Goal: Task Accomplishment & Management: Manage account settings

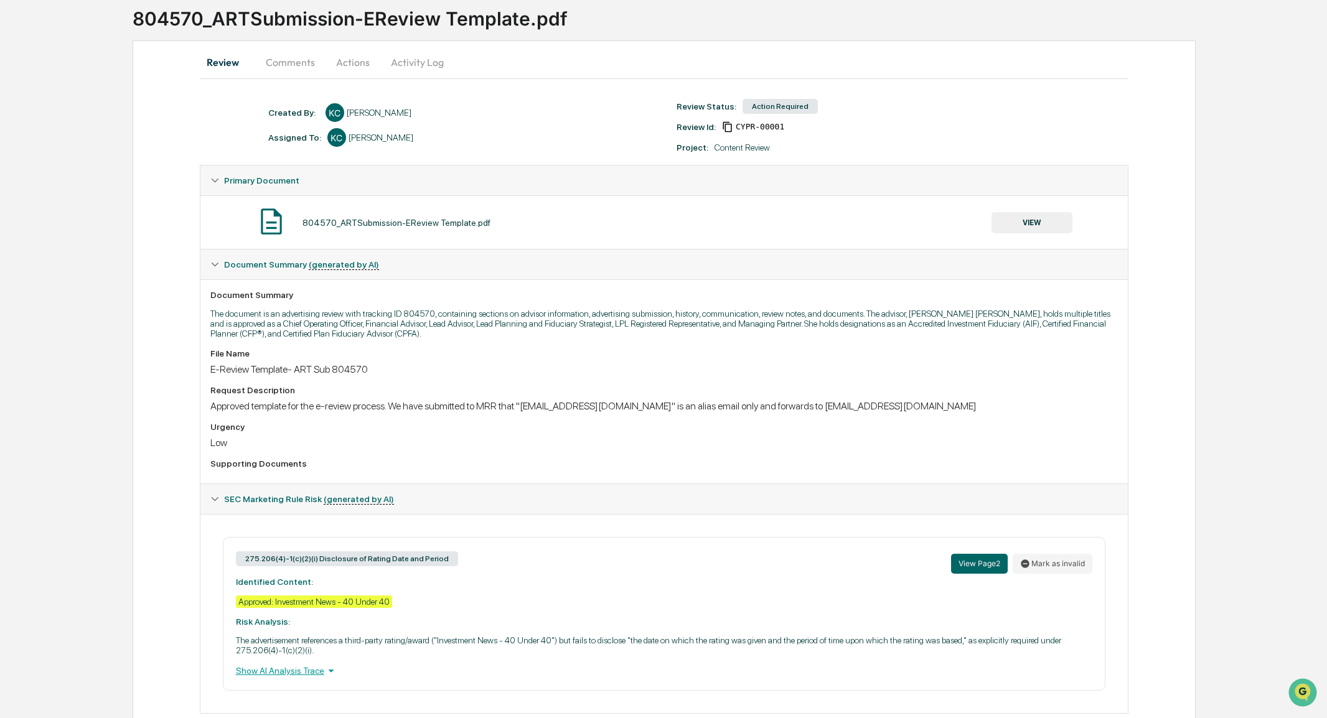
scroll to position [113, 0]
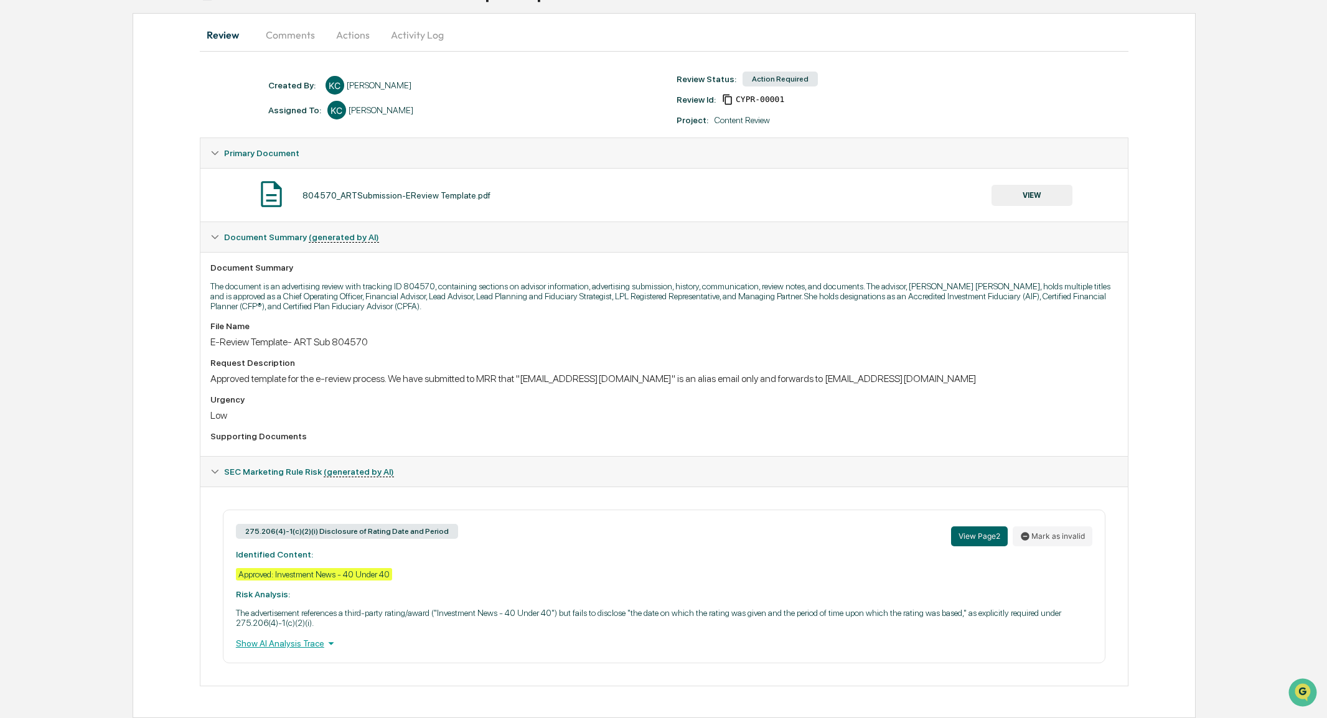
click at [295, 647] on div "Show AI Analysis Trace" at bounding box center [664, 644] width 857 height 14
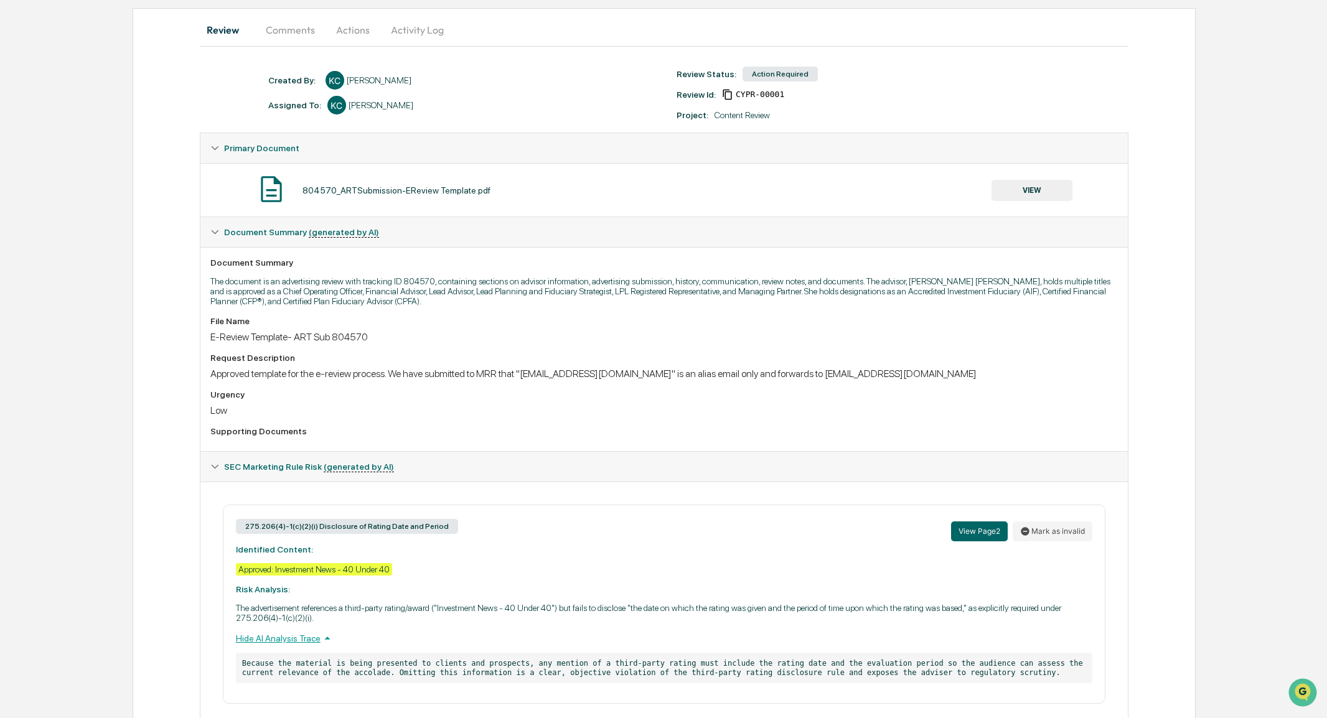
scroll to position [159, 0]
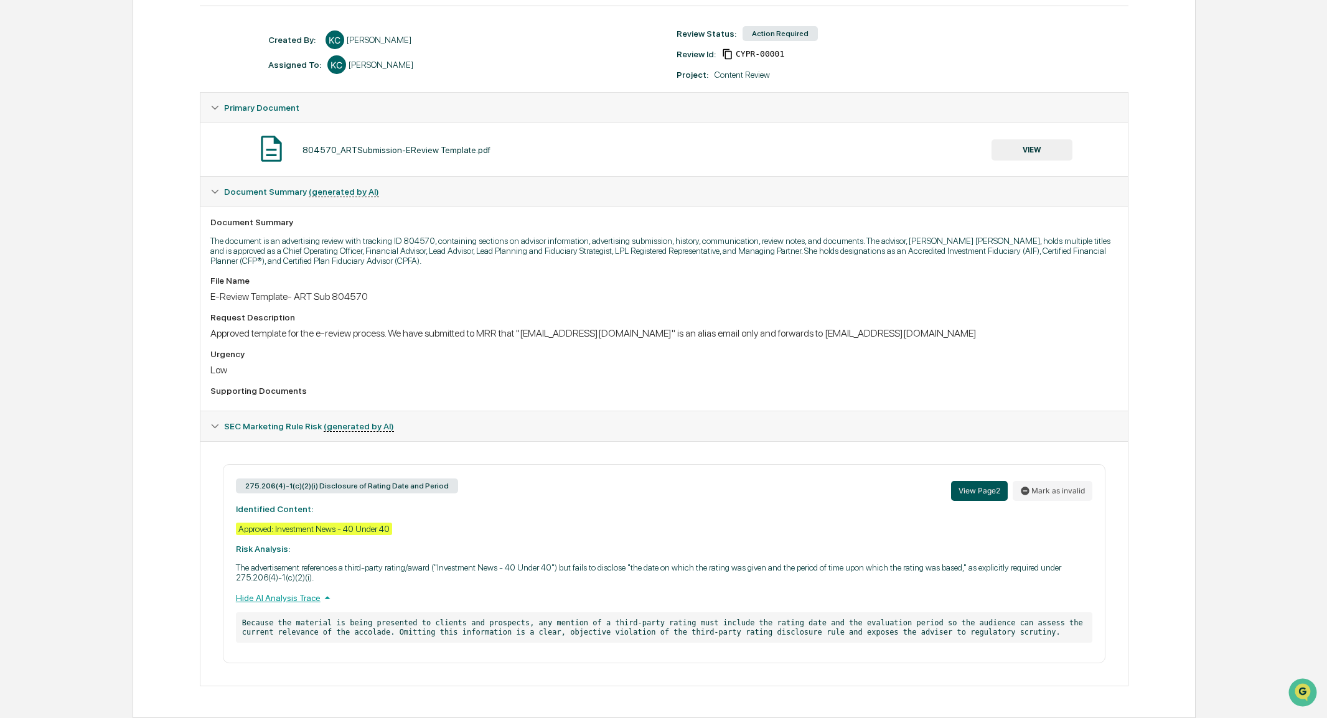
click at [971, 490] on button "View Page 2" at bounding box center [979, 491] width 57 height 20
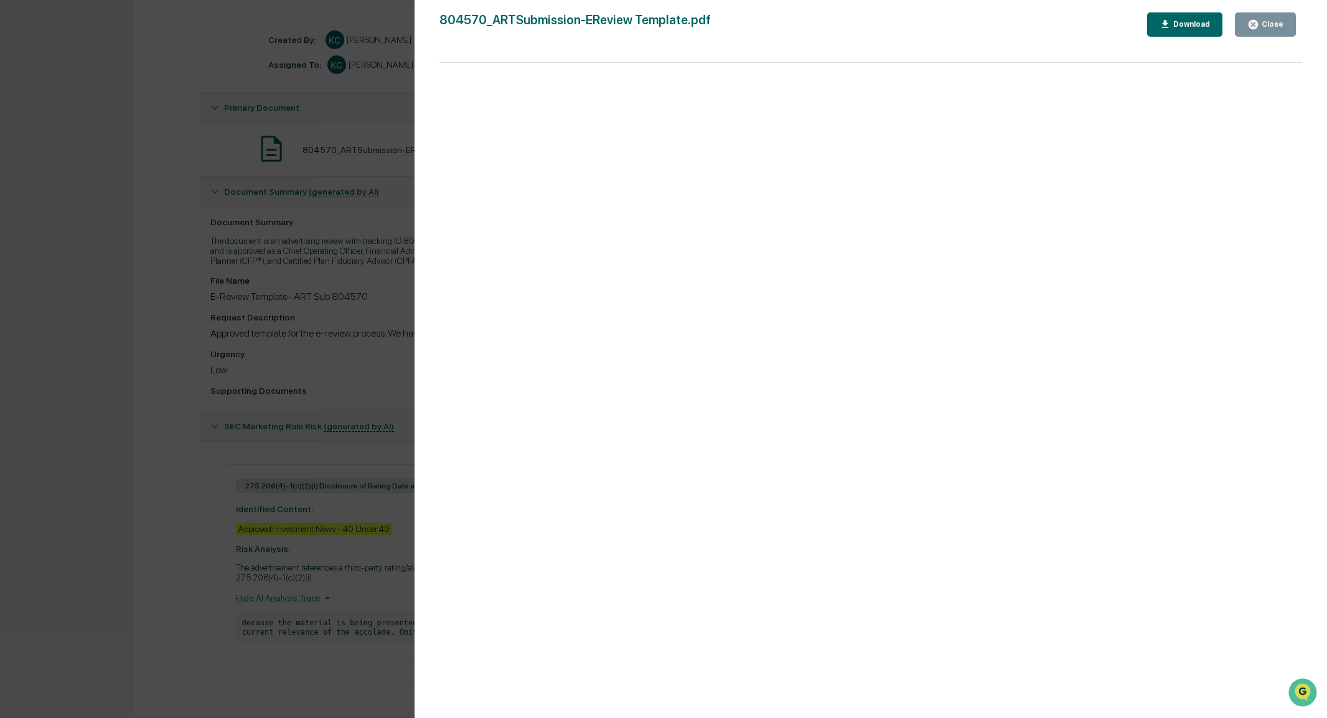
click at [1258, 25] on icon "button" at bounding box center [1253, 24] width 9 height 9
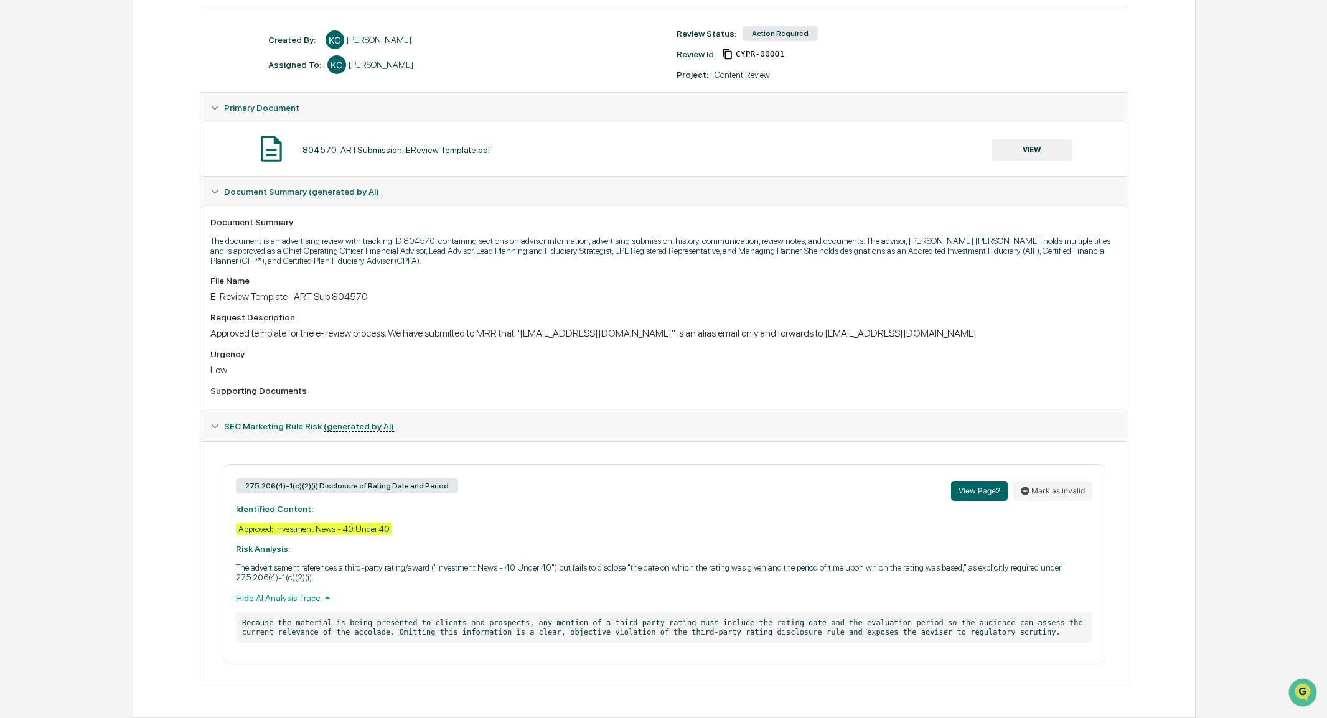
click at [610, 490] on div "275.206(4)-1(c)(2)(i) Disclosure of Rating Date and Period View Page 2 Mark as …" at bounding box center [664, 491] width 857 height 27
click at [1047, 485] on button "Mark as invalid" at bounding box center [1053, 491] width 80 height 20
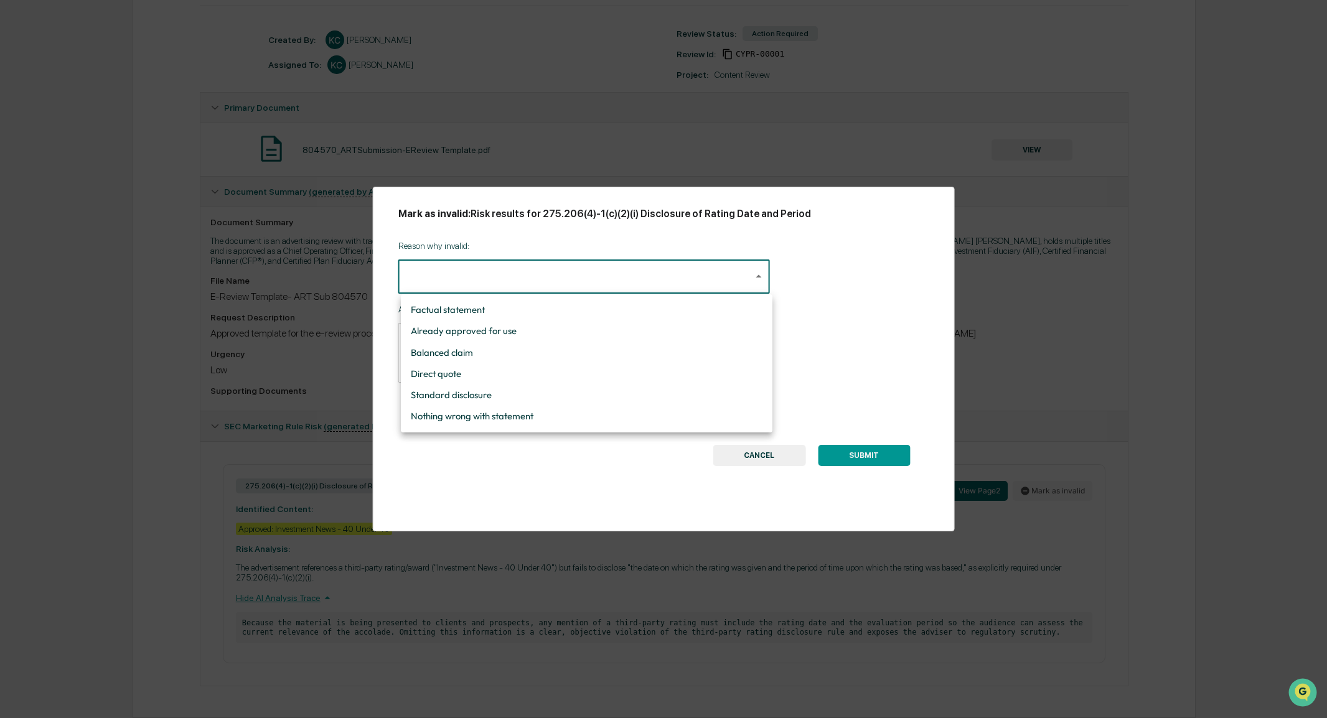
click at [494, 269] on body "Calendar Manage Tasks Reviews Approval Management Company People, Data, Setting…" at bounding box center [663, 282] width 1327 height 872
click at [452, 331] on li "Already approved for use" at bounding box center [587, 331] width 372 height 21
type input "**********"
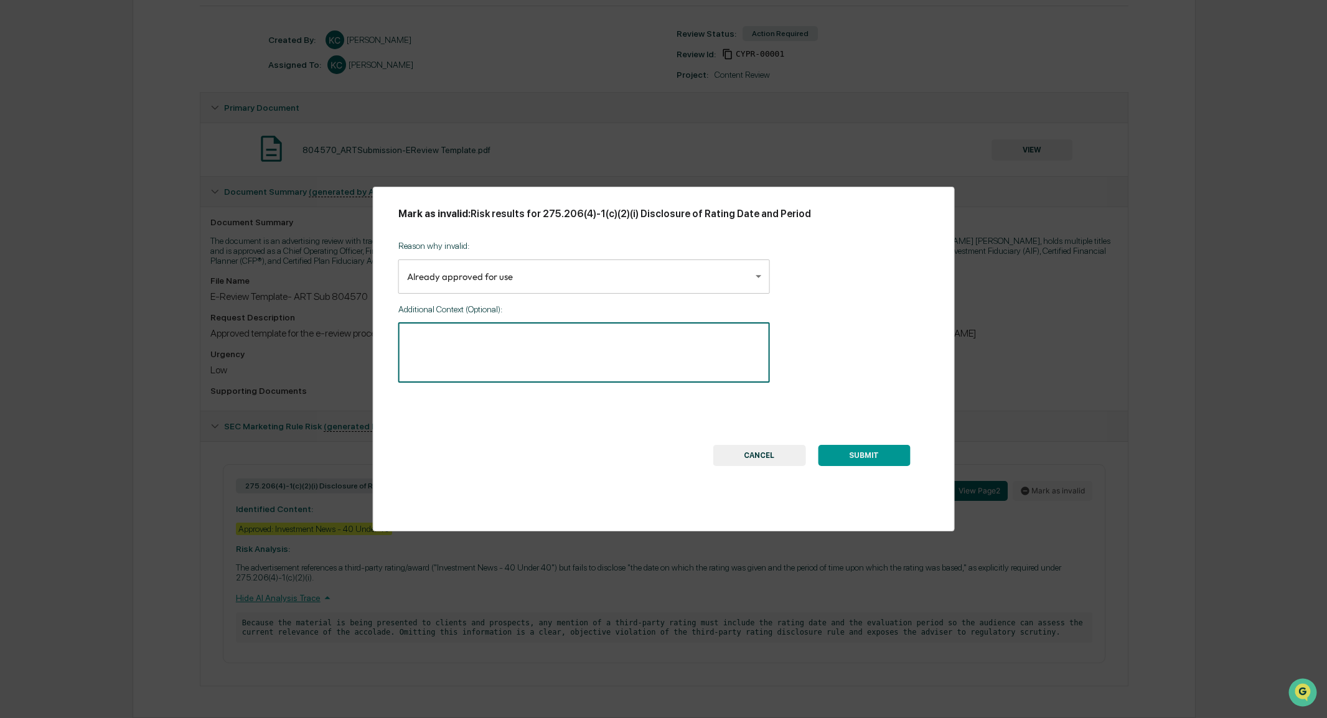
click at [456, 339] on textarea at bounding box center [584, 352] width 354 height 39
type textarea "**********"
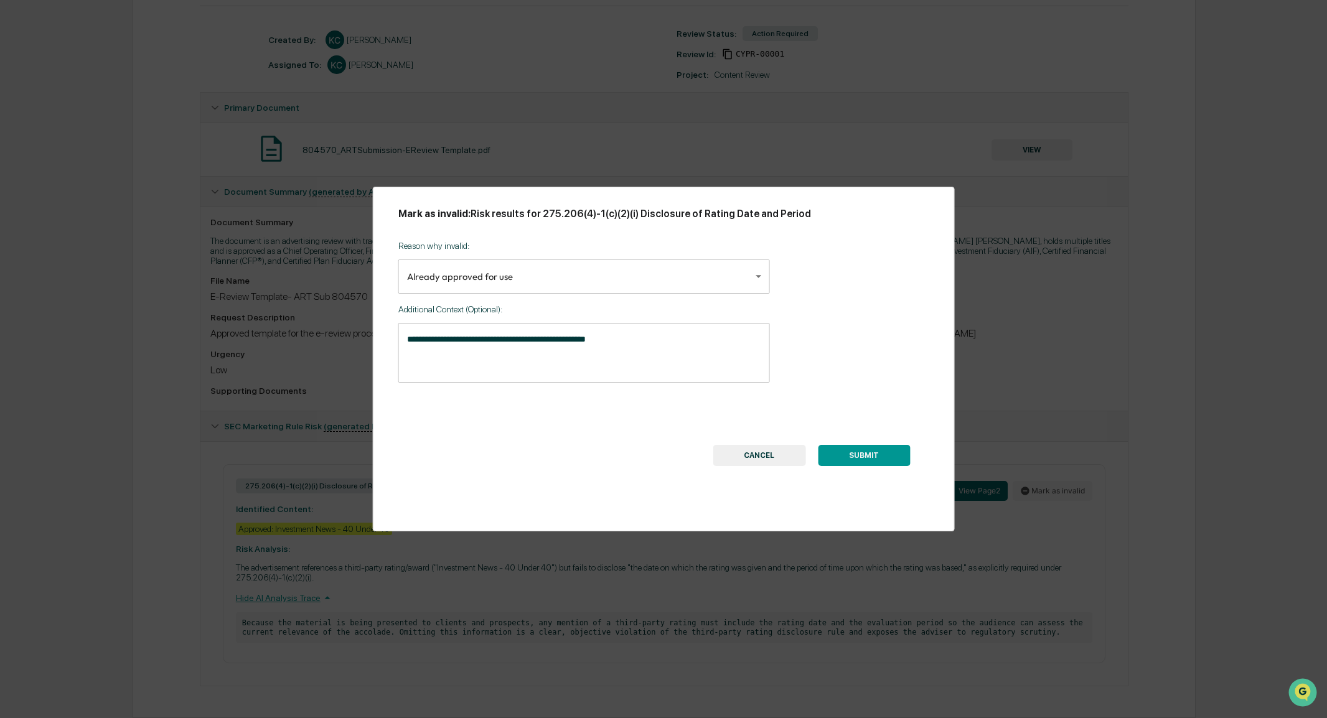
click at [854, 458] on button "SUBMIT" at bounding box center [864, 455] width 92 height 21
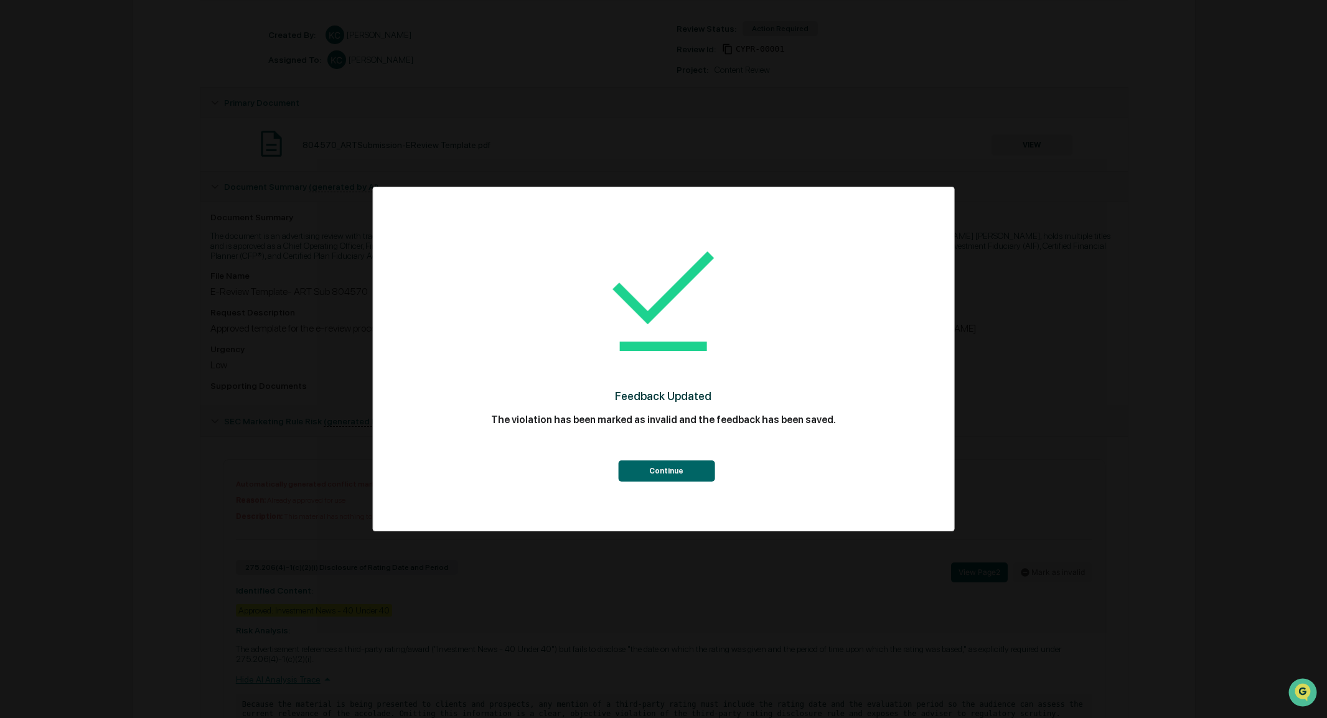
click at [690, 469] on button "Continue" at bounding box center [666, 471] width 97 height 21
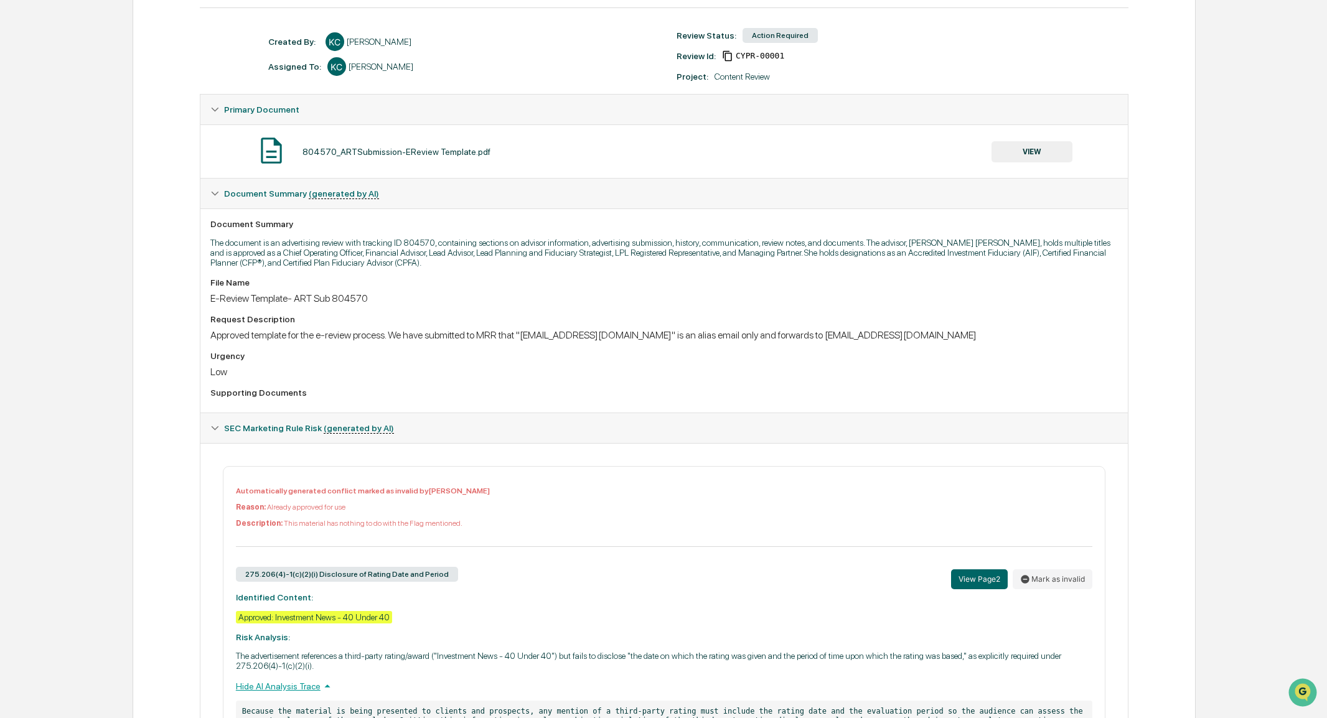
scroll to position [0, 0]
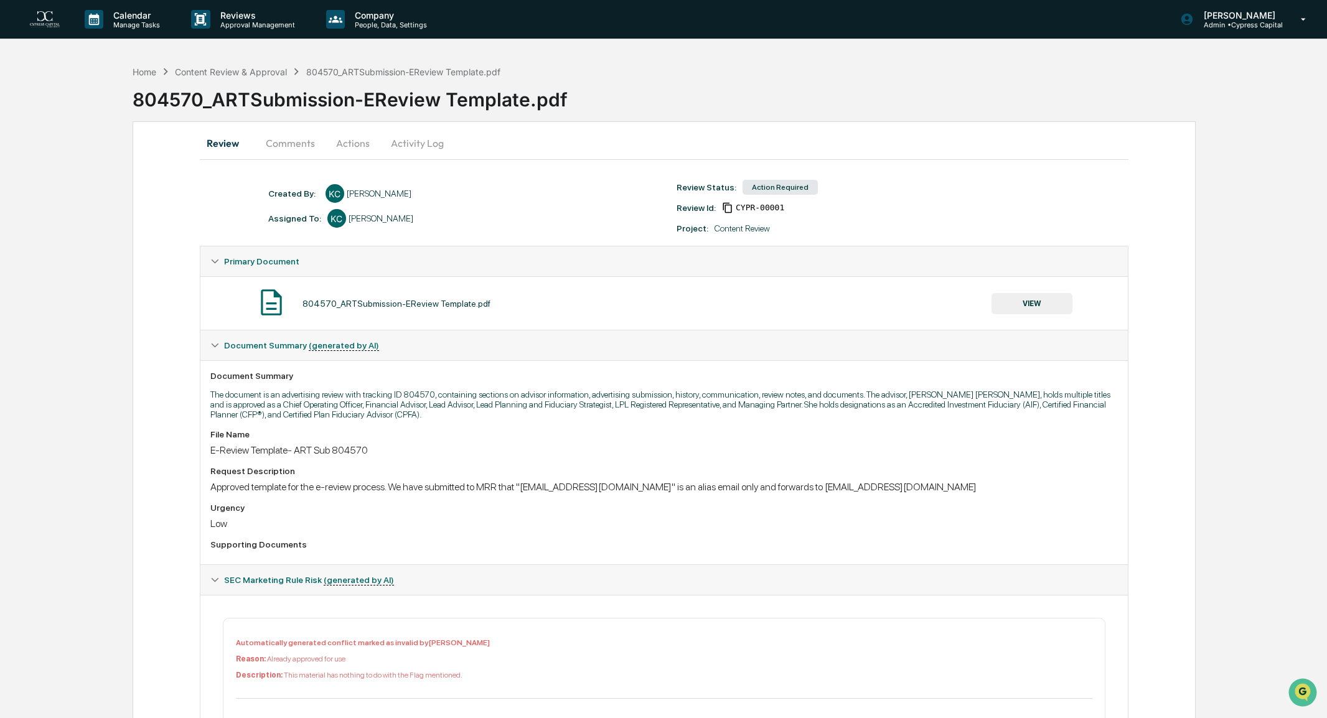
click at [339, 140] on button "Actions" at bounding box center [353, 143] width 56 height 30
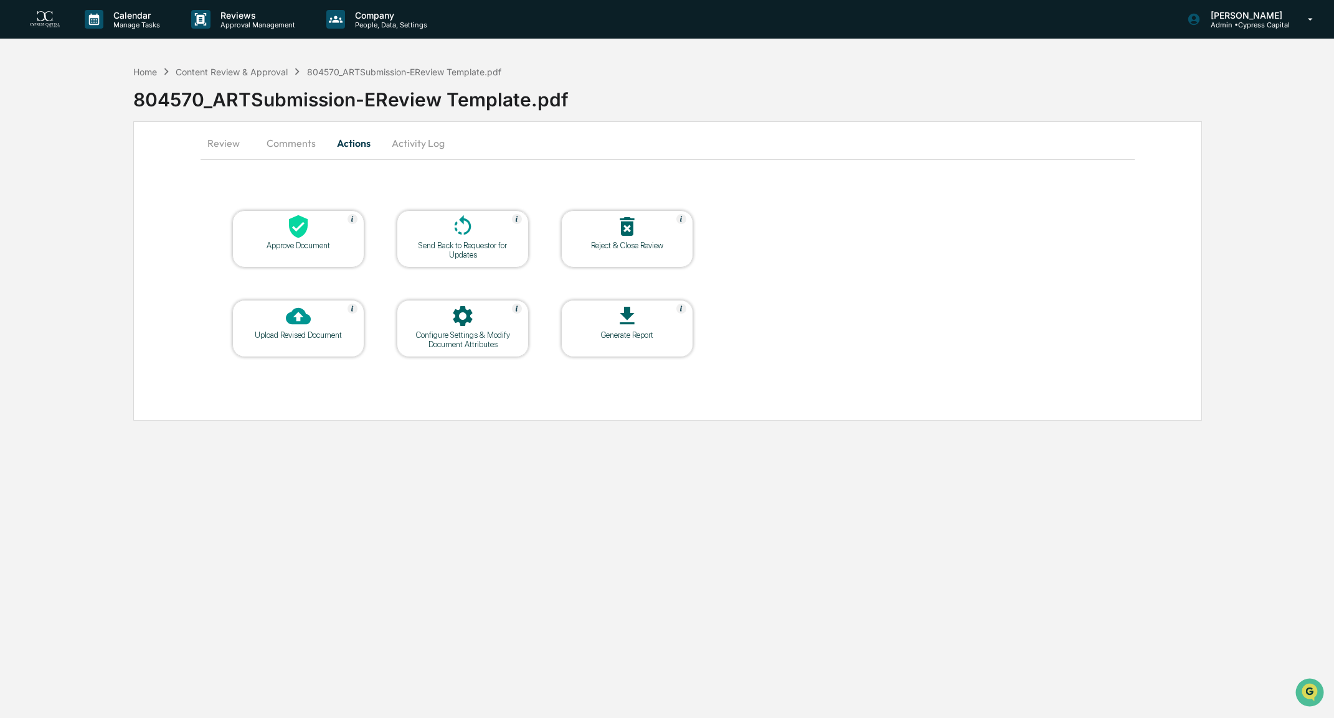
click at [297, 237] on icon at bounding box center [298, 226] width 25 height 25
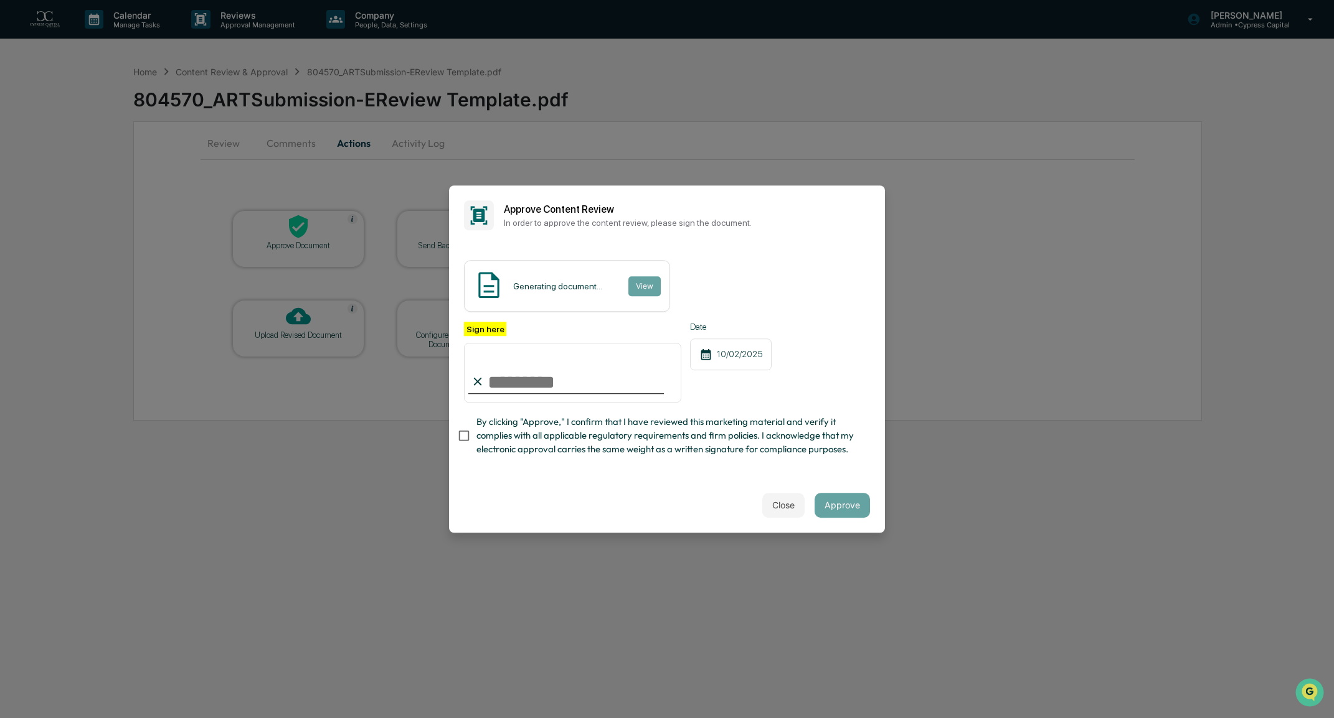
click at [557, 372] on input "Sign here" at bounding box center [572, 373] width 217 height 60
type input "**********"
click at [827, 504] on button "Approve" at bounding box center [841, 505] width 55 height 25
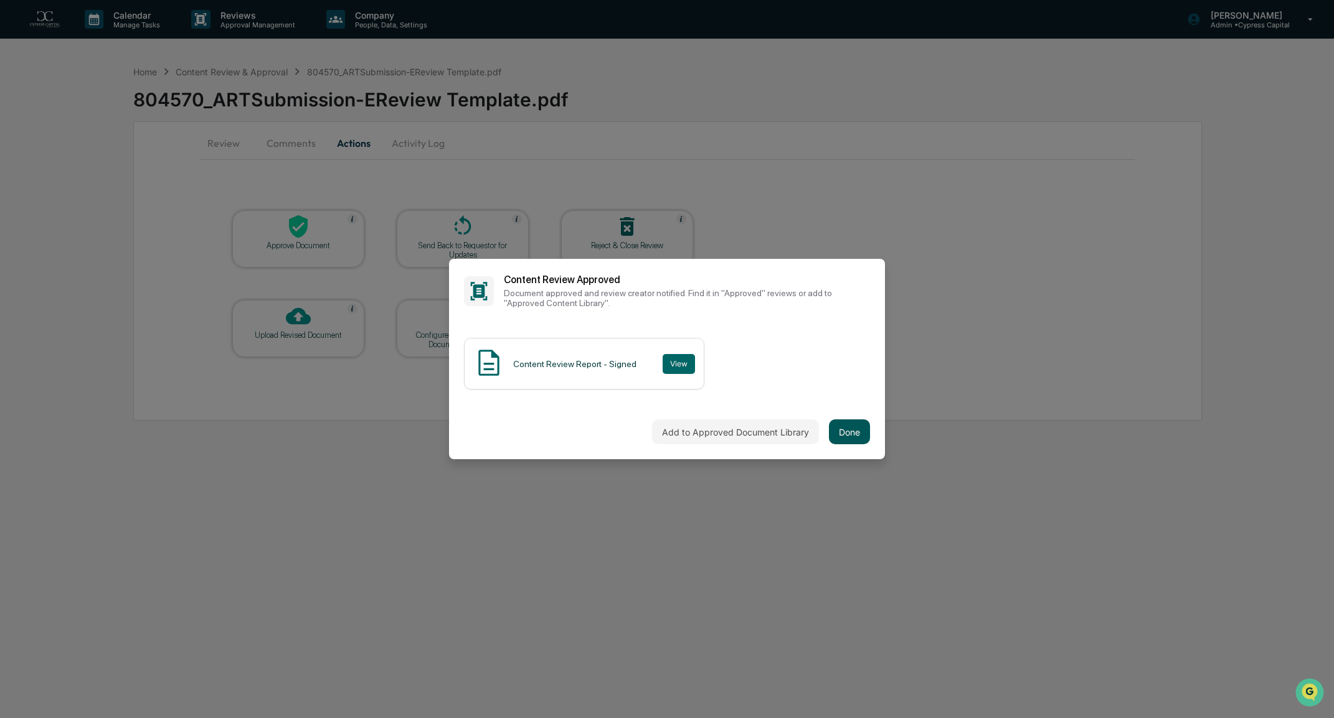
click at [852, 429] on button "Done" at bounding box center [849, 432] width 41 height 25
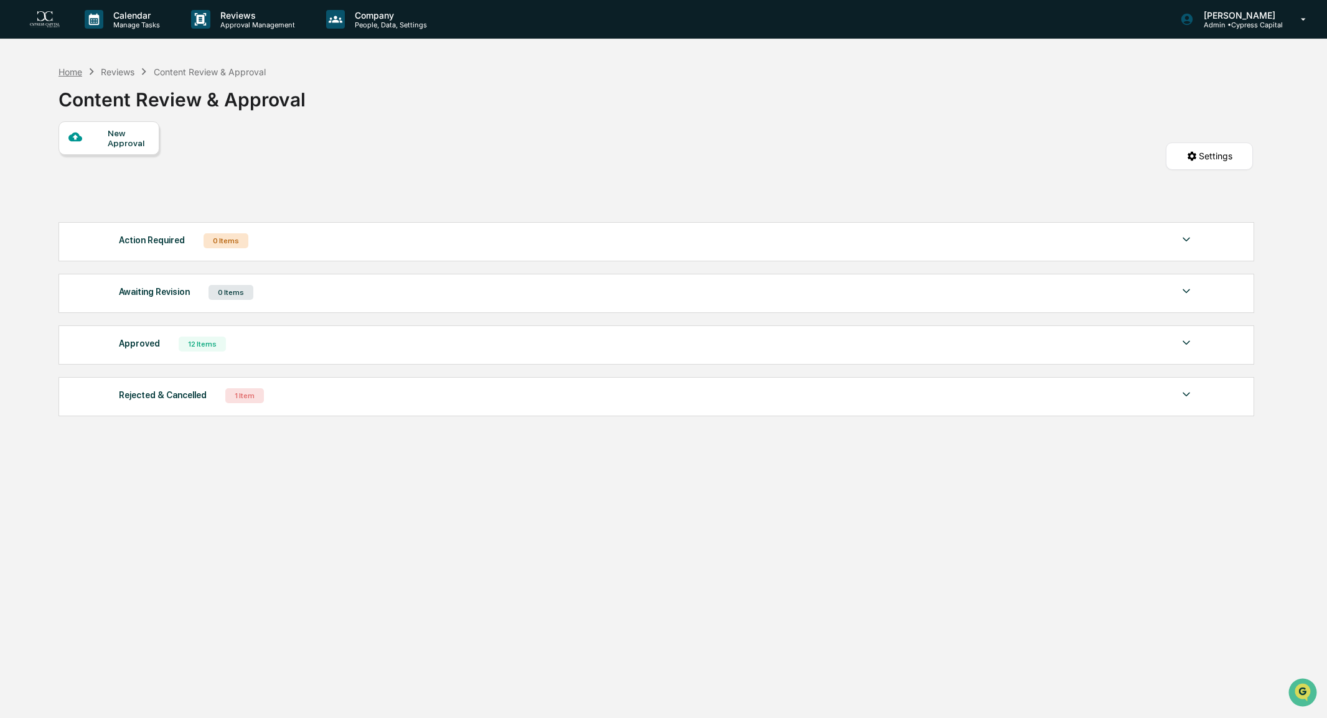
click at [75, 73] on div "Home" at bounding box center [71, 72] width 24 height 11
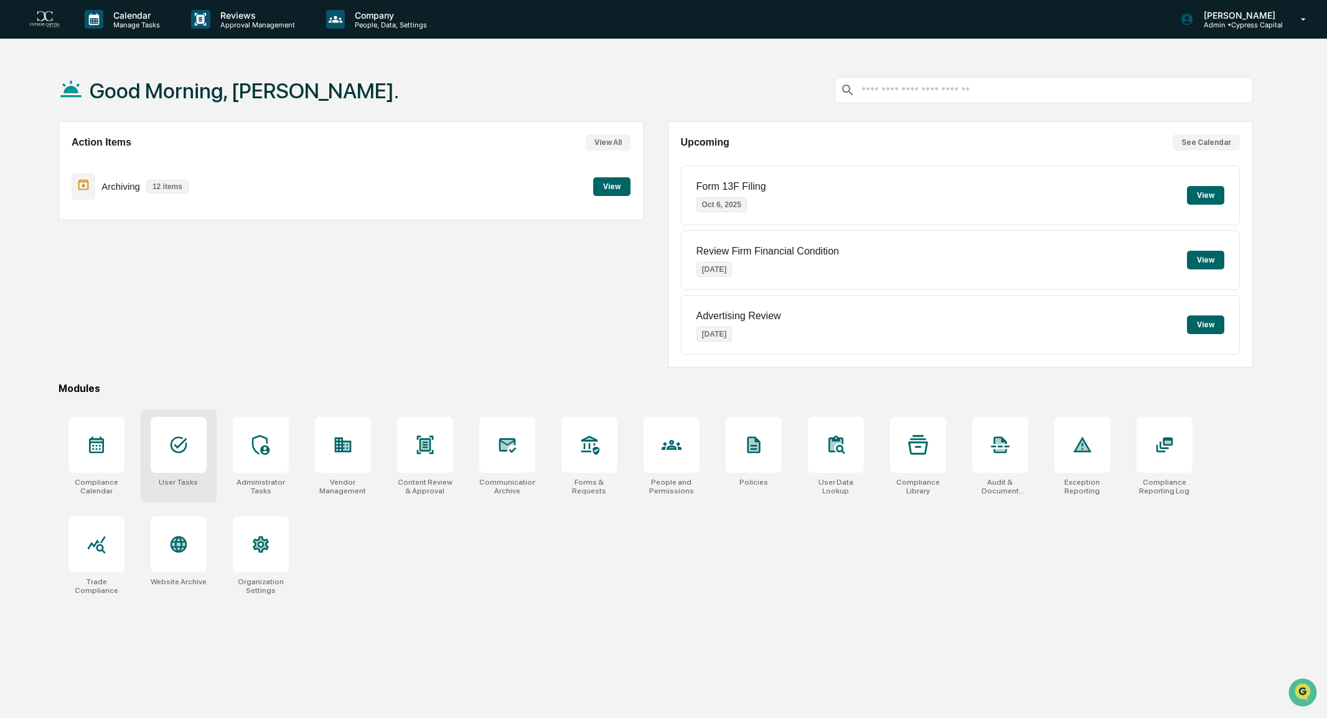
click at [191, 465] on div at bounding box center [179, 445] width 56 height 56
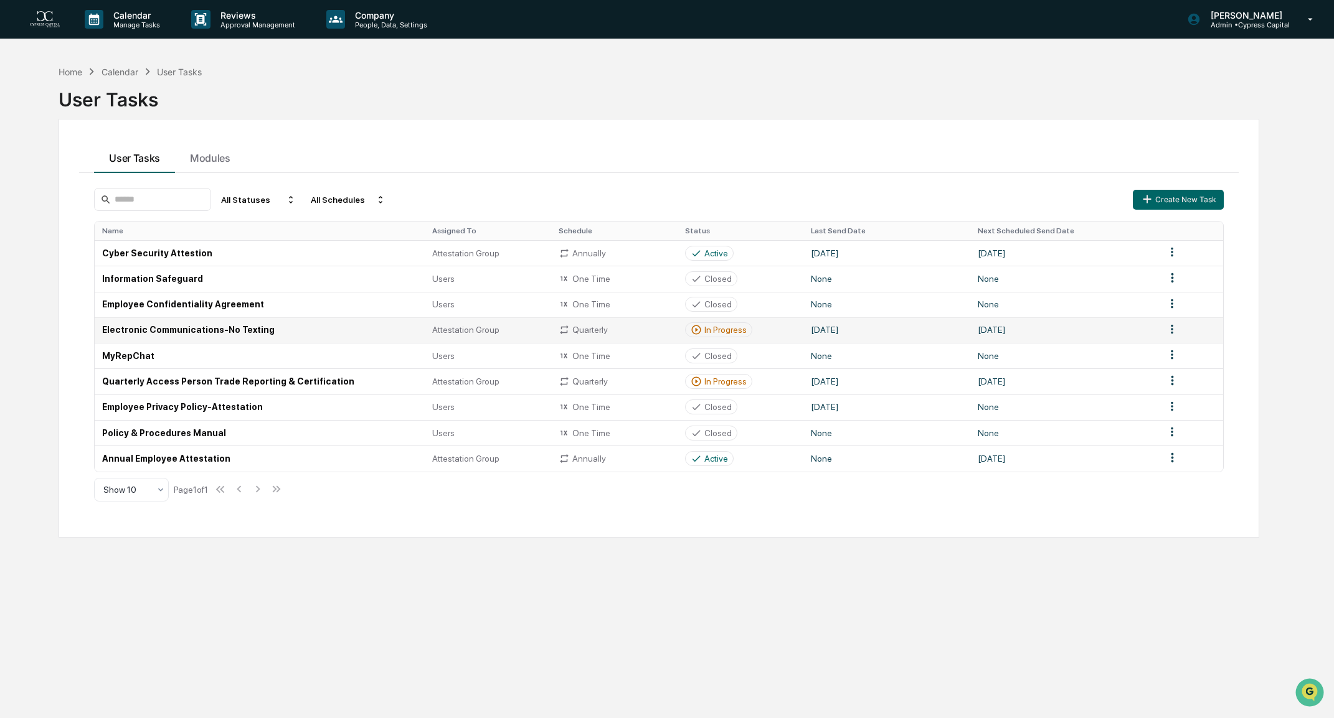
click at [1166, 327] on html "Calendar Manage Tasks Reviews Approval Management Company People, Data, Setting…" at bounding box center [667, 359] width 1334 height 718
click at [1067, 320] on html "Calendar Manage Tasks Reviews Approval Management Company People, Data, Setting…" at bounding box center [667, 359] width 1334 height 718
click at [741, 331] on div "In Progress" at bounding box center [722, 330] width 42 height 10
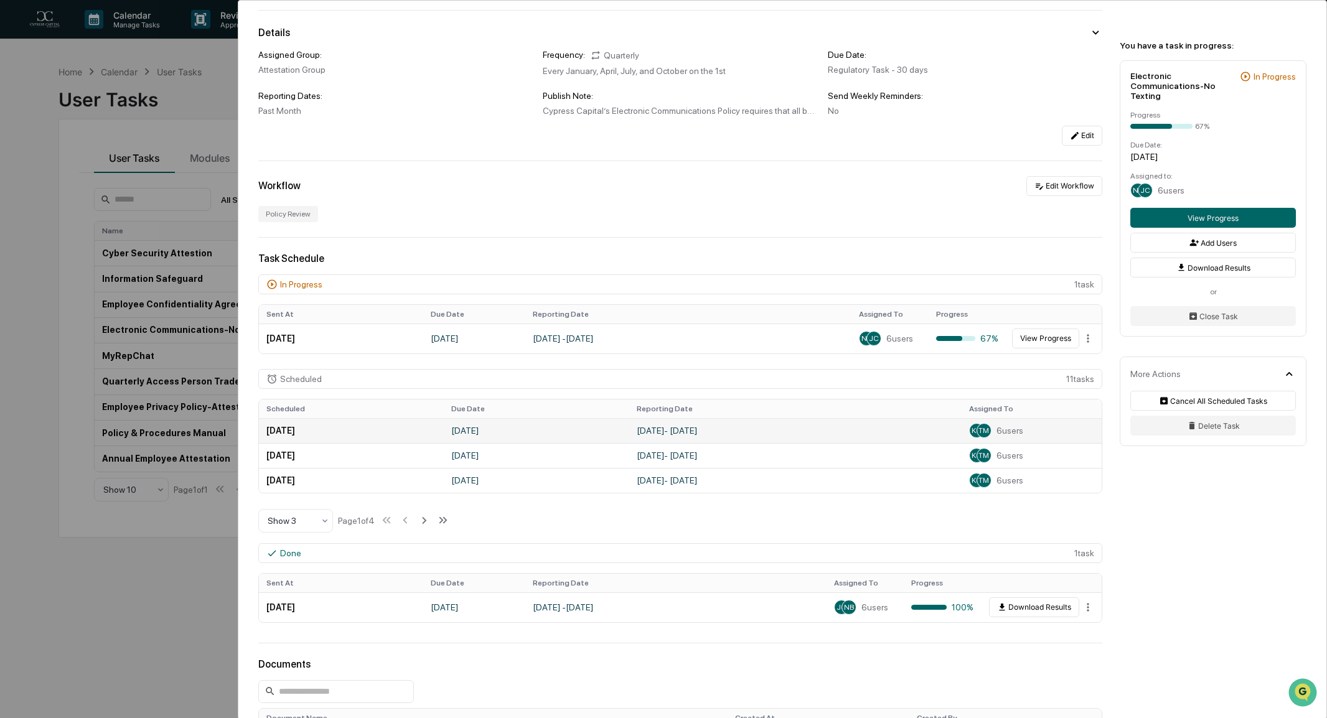
scroll to position [125, 0]
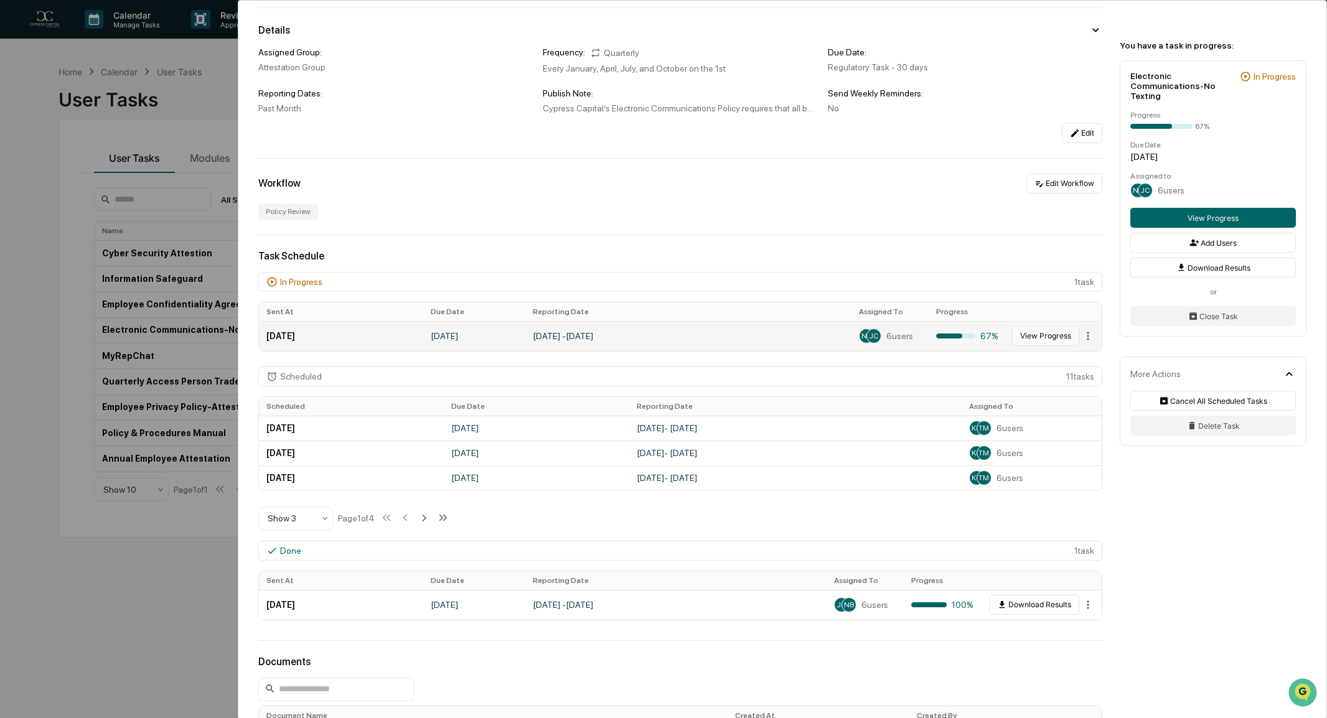
click at [1040, 336] on button "View Progress" at bounding box center [1045, 336] width 67 height 20
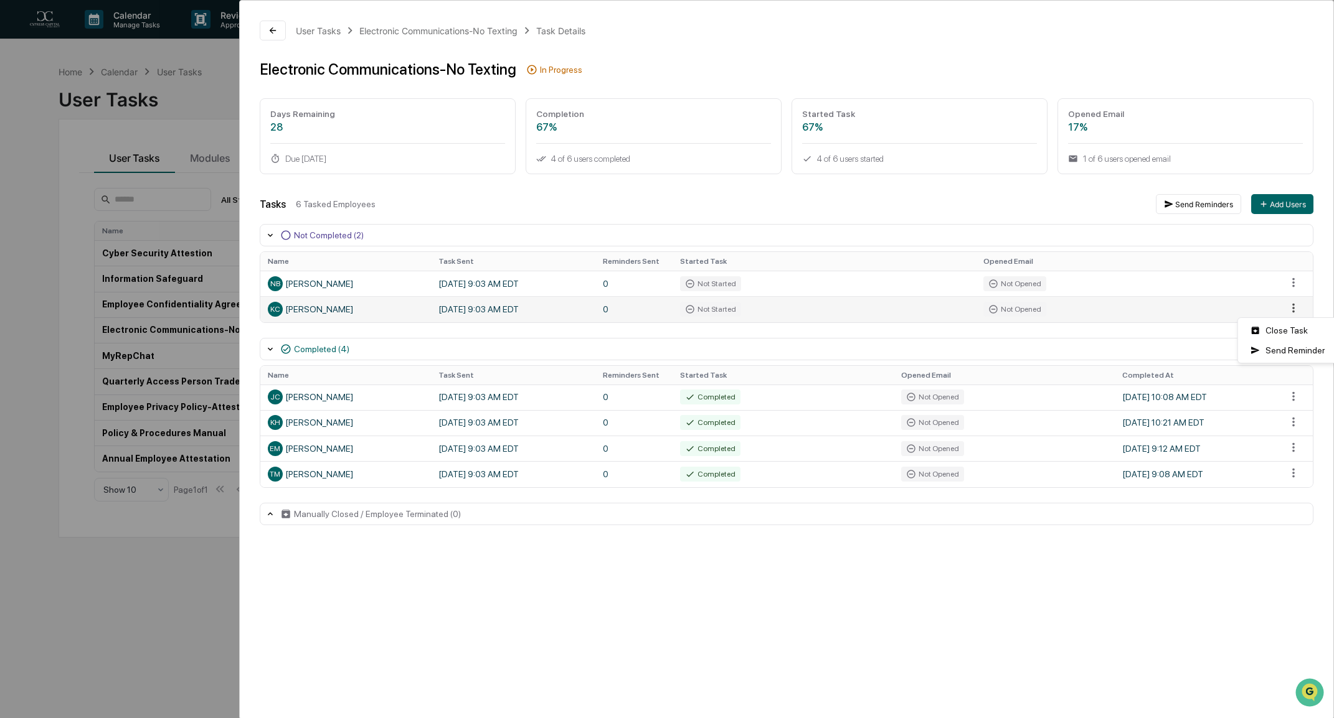
click at [1291, 309] on html "Calendar Manage Tasks Reviews Approval Management Company People, Data, Setting…" at bounding box center [667, 359] width 1334 height 718
click at [1294, 354] on div "Send Reminder" at bounding box center [1287, 351] width 94 height 20
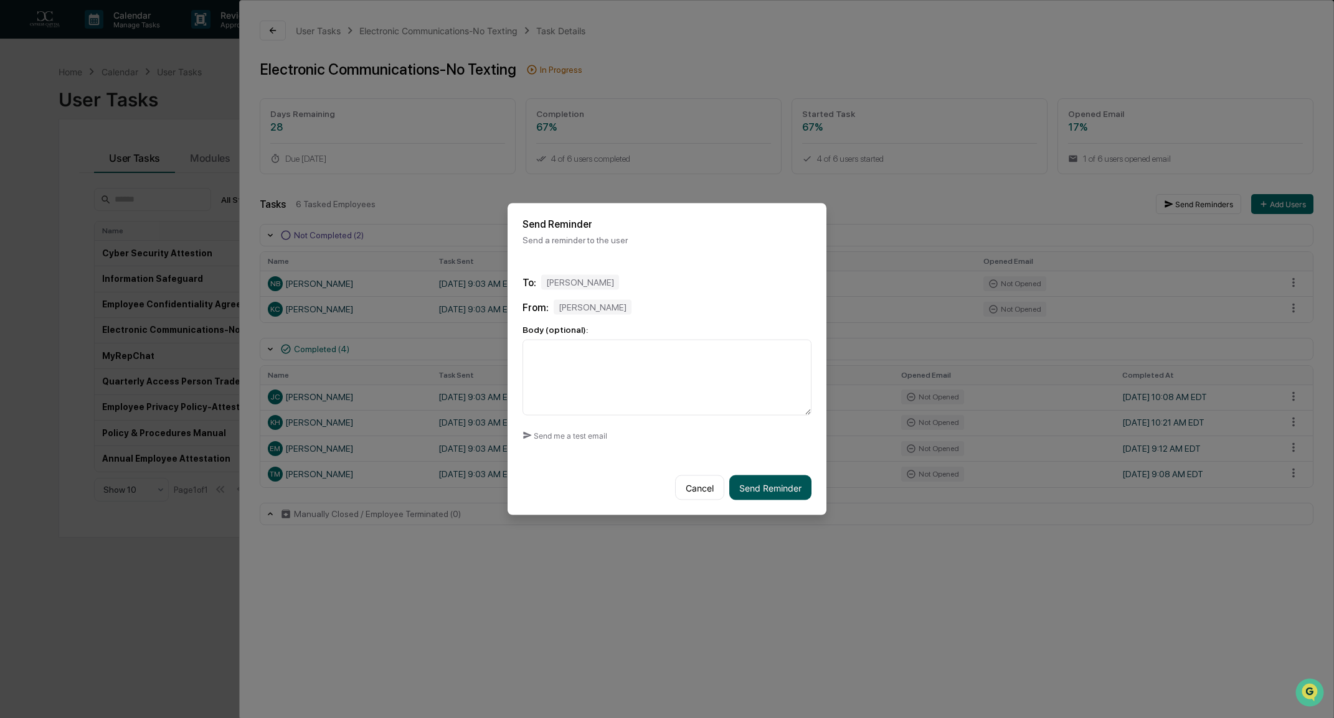
click at [761, 486] on button "Send Reminder" at bounding box center [770, 488] width 82 height 25
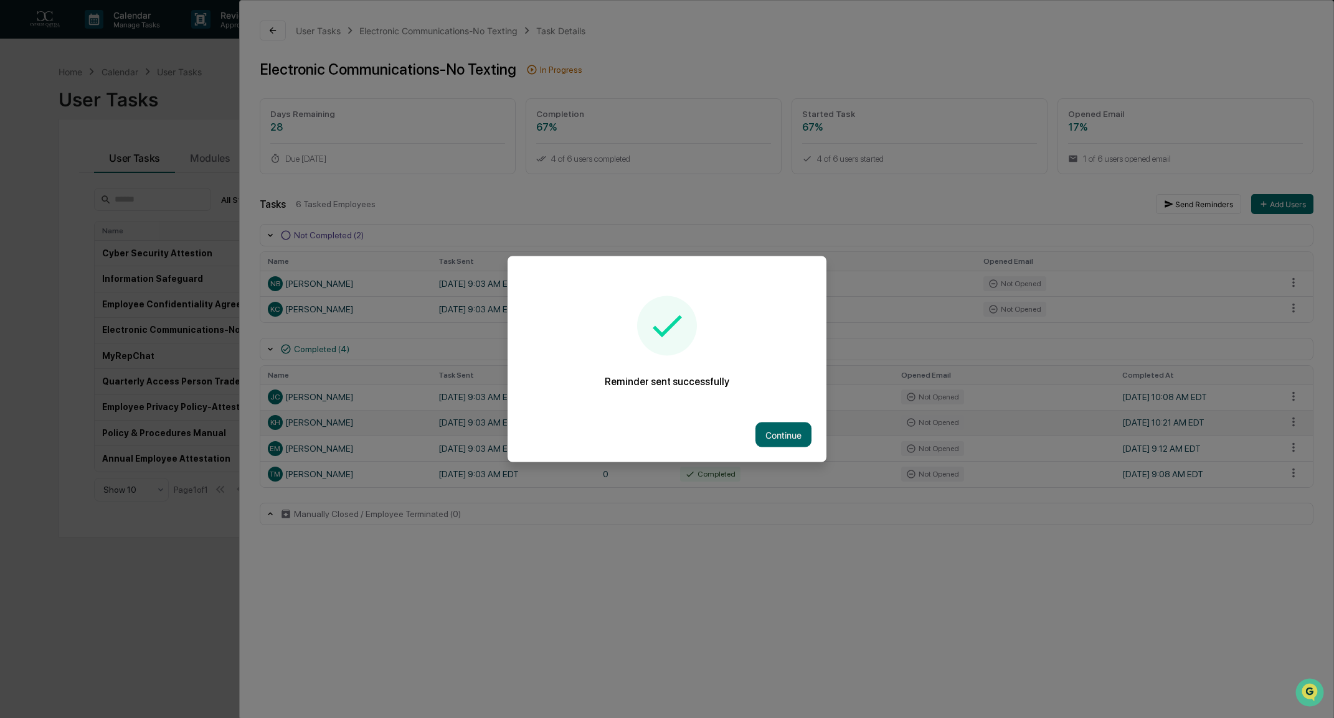
click at [763, 427] on button "Continue" at bounding box center [783, 435] width 56 height 25
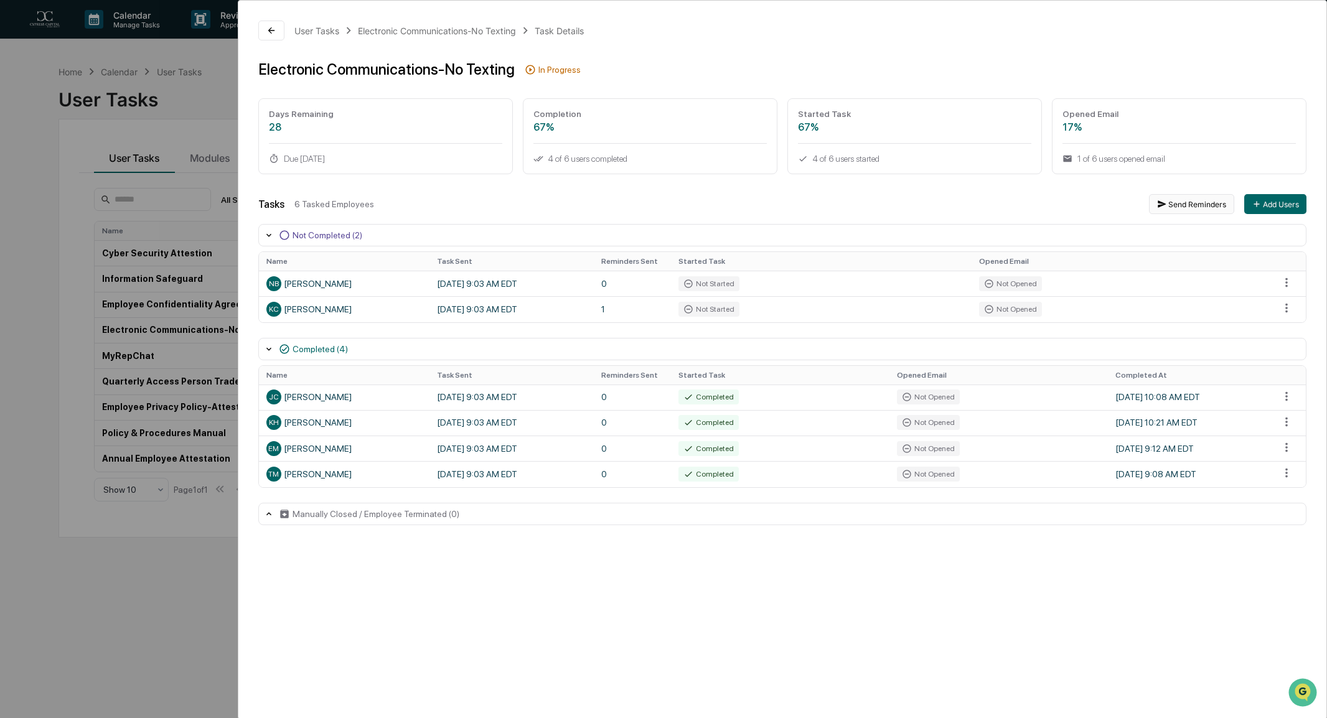
click at [1194, 204] on button "Send Reminders" at bounding box center [1191, 204] width 85 height 20
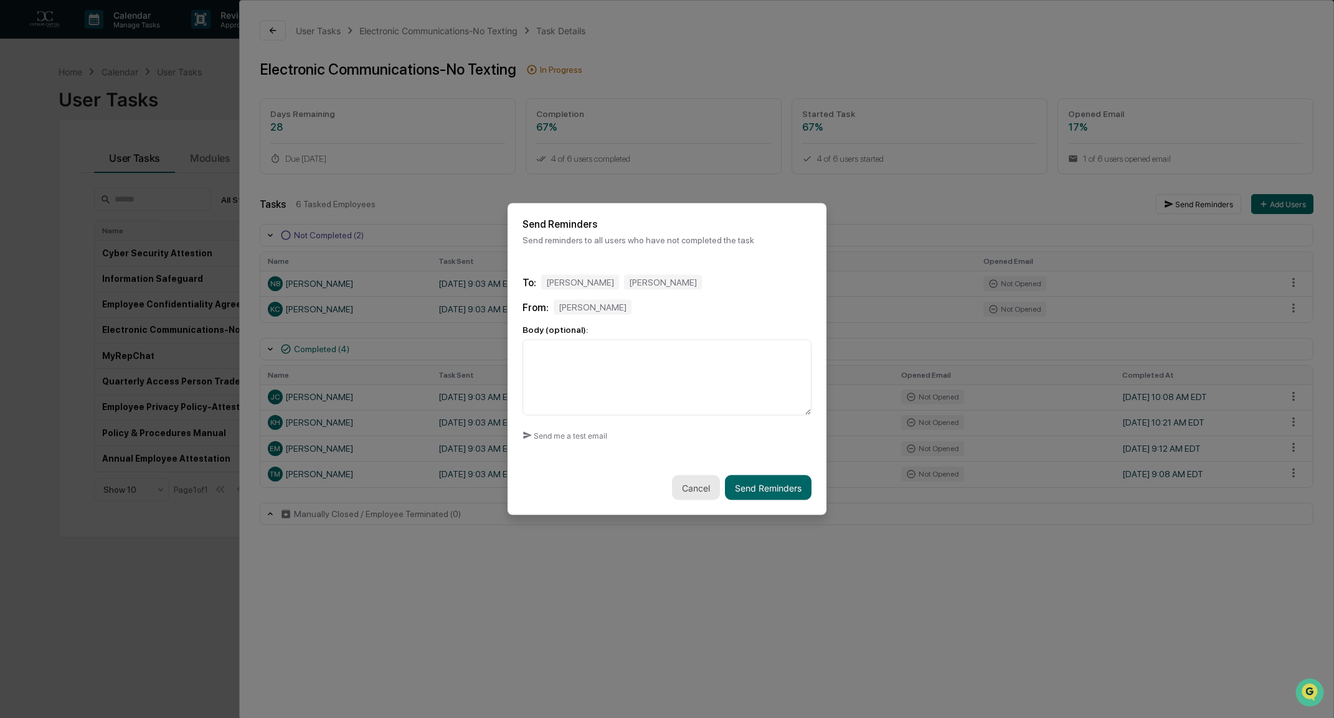
click at [689, 488] on button "Cancel" at bounding box center [696, 488] width 48 height 25
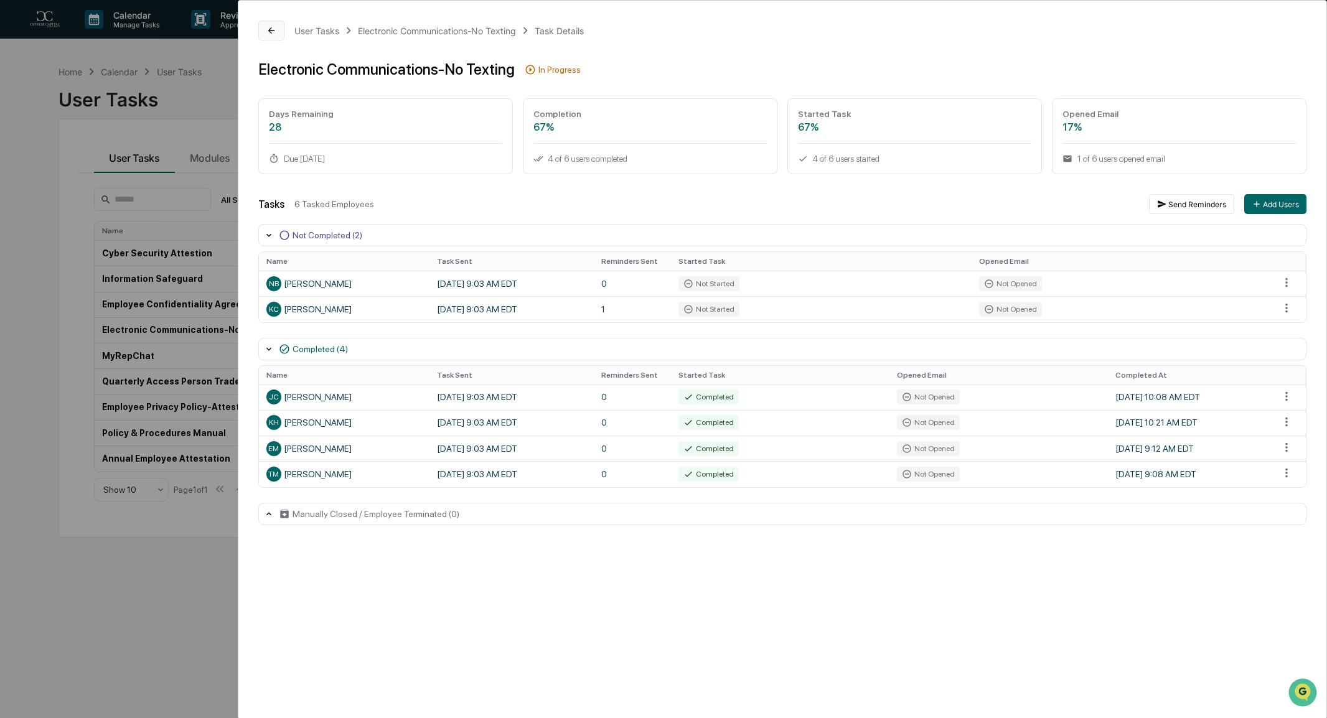
click at [271, 31] on icon at bounding box center [271, 31] width 10 height 10
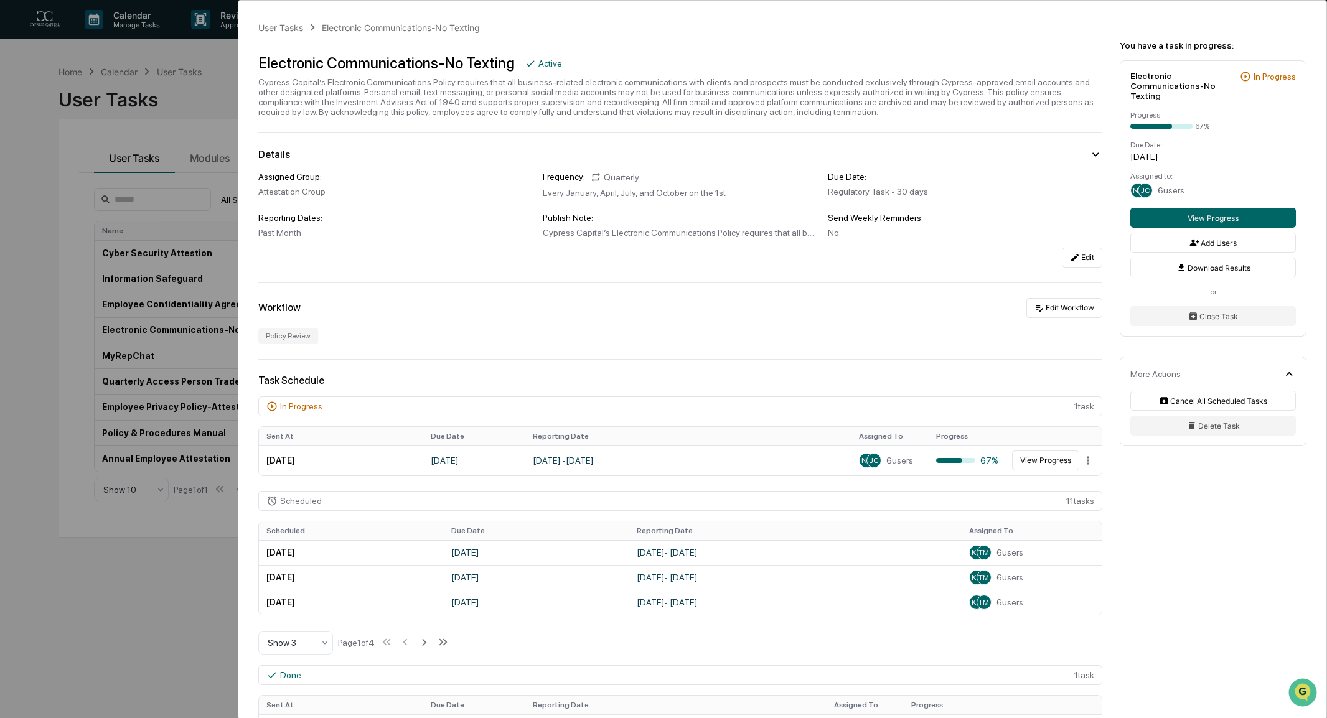
click at [19, 393] on div "User Tasks Electronic Communications-No Texting Electronic Communications-No Te…" at bounding box center [663, 359] width 1327 height 718
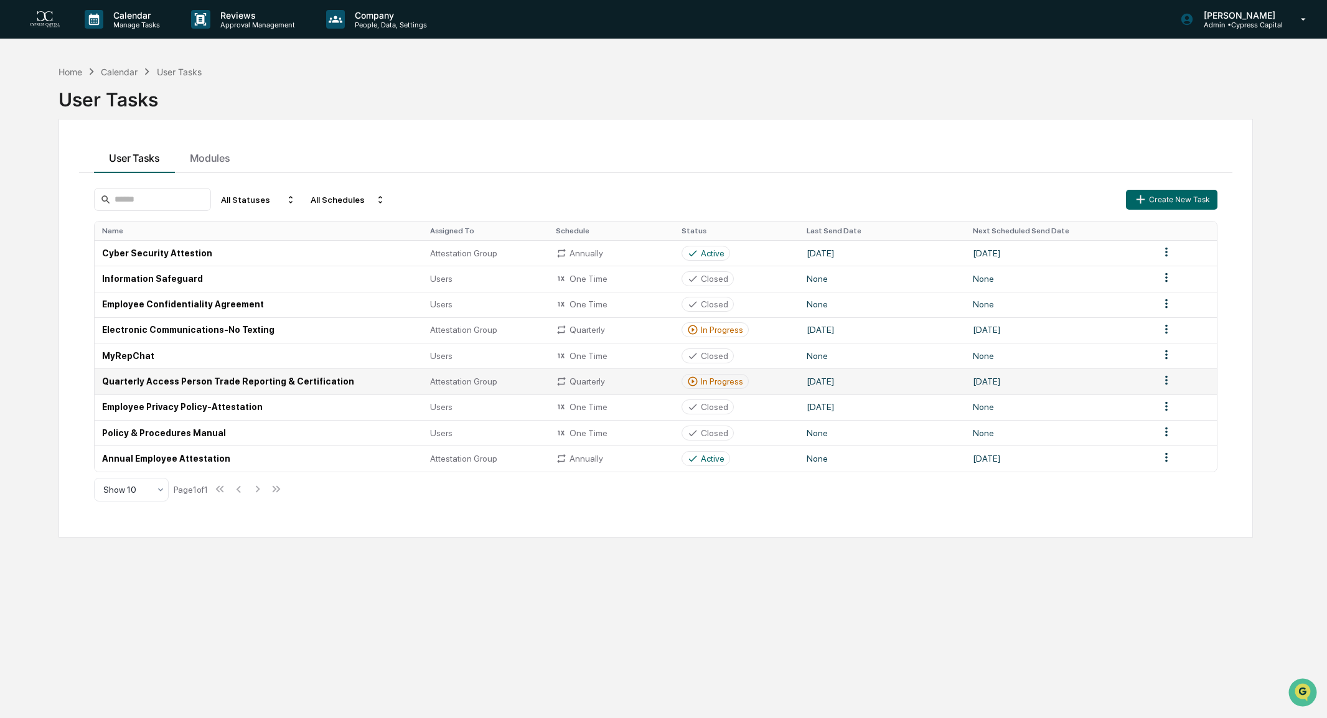
click at [285, 384] on td "Quarterly Access Person Trade Reporting & Certification" at bounding box center [259, 382] width 328 height 26
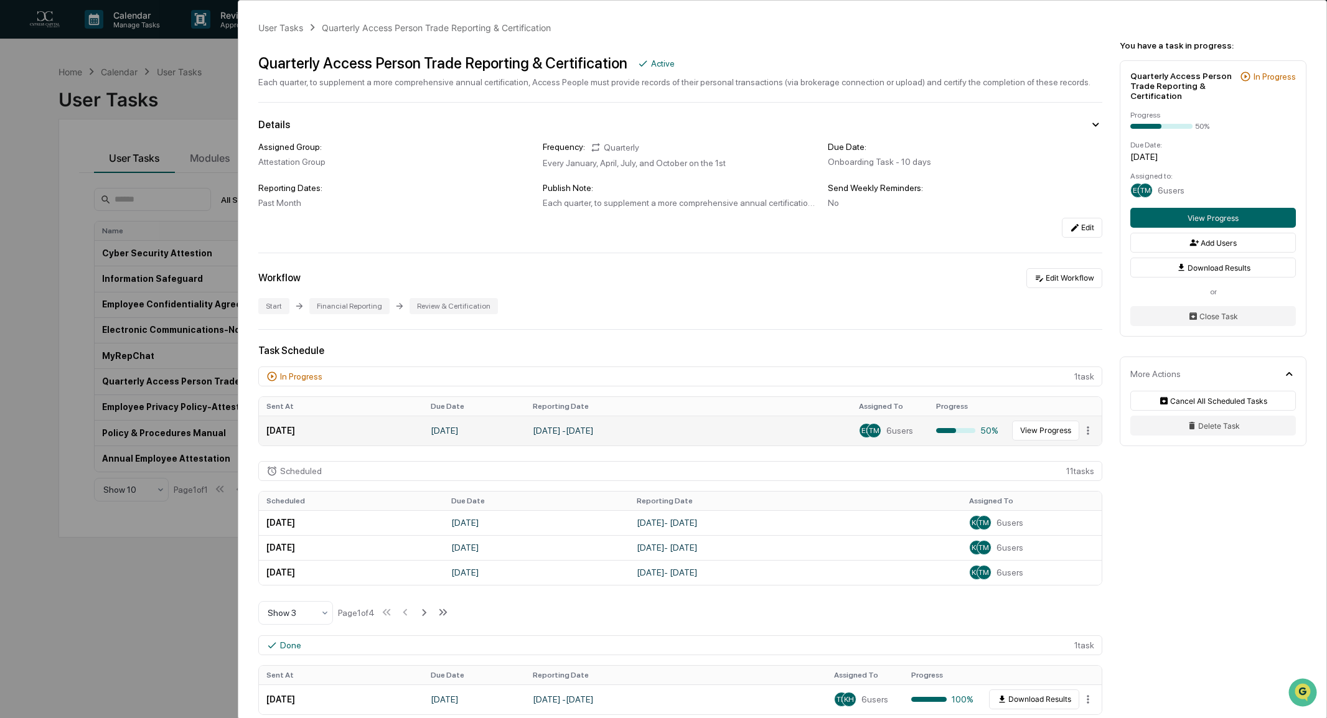
click at [869, 434] on span "TM" at bounding box center [874, 430] width 11 height 9
click at [1048, 429] on button "View Progress" at bounding box center [1045, 431] width 67 height 20
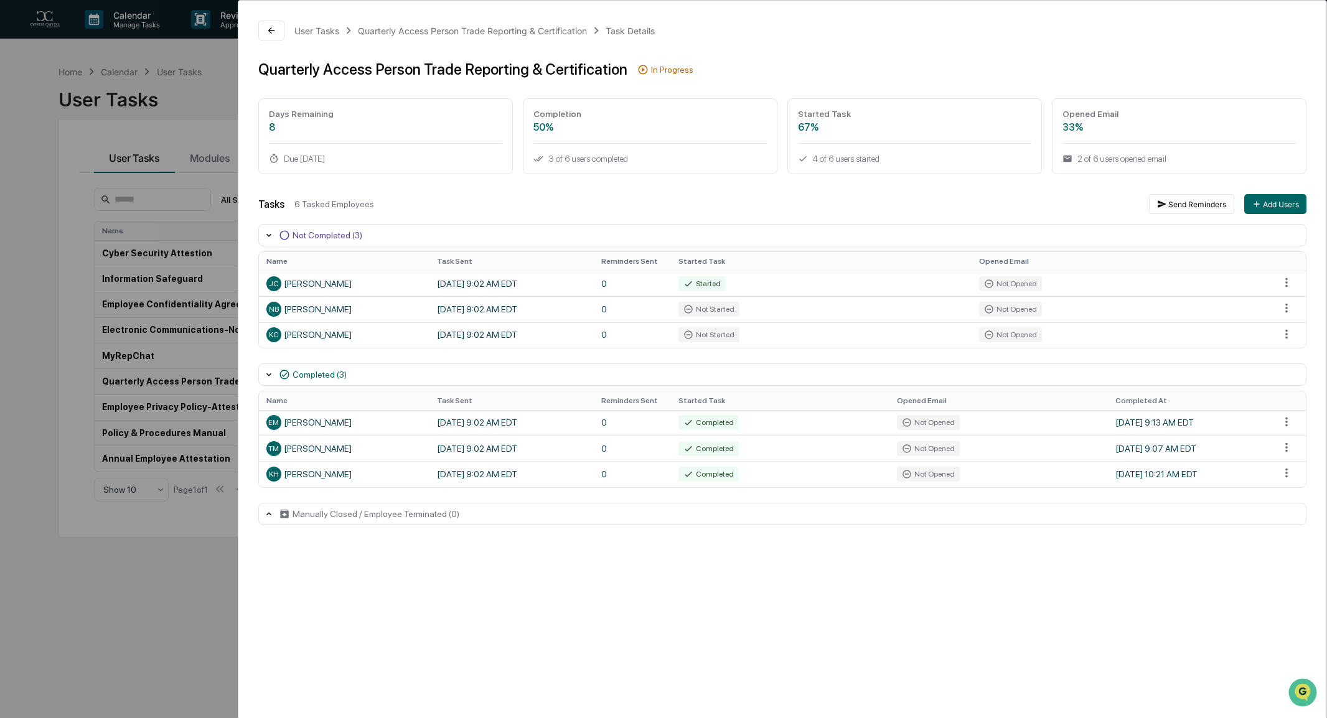
click at [206, 605] on div "User Tasks Quarterly Access Person Trade Reporting & Certification Task Details…" at bounding box center [663, 359] width 1327 height 718
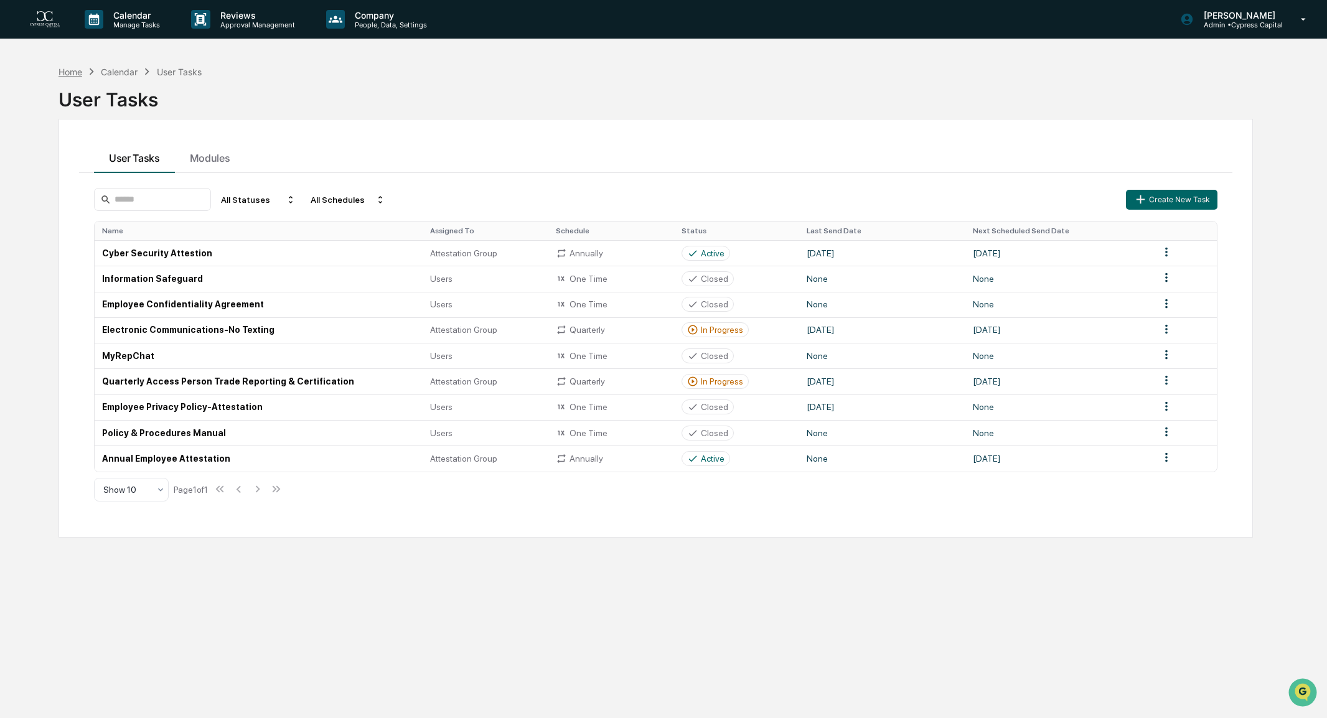
click at [76, 71] on div "Home" at bounding box center [71, 72] width 24 height 11
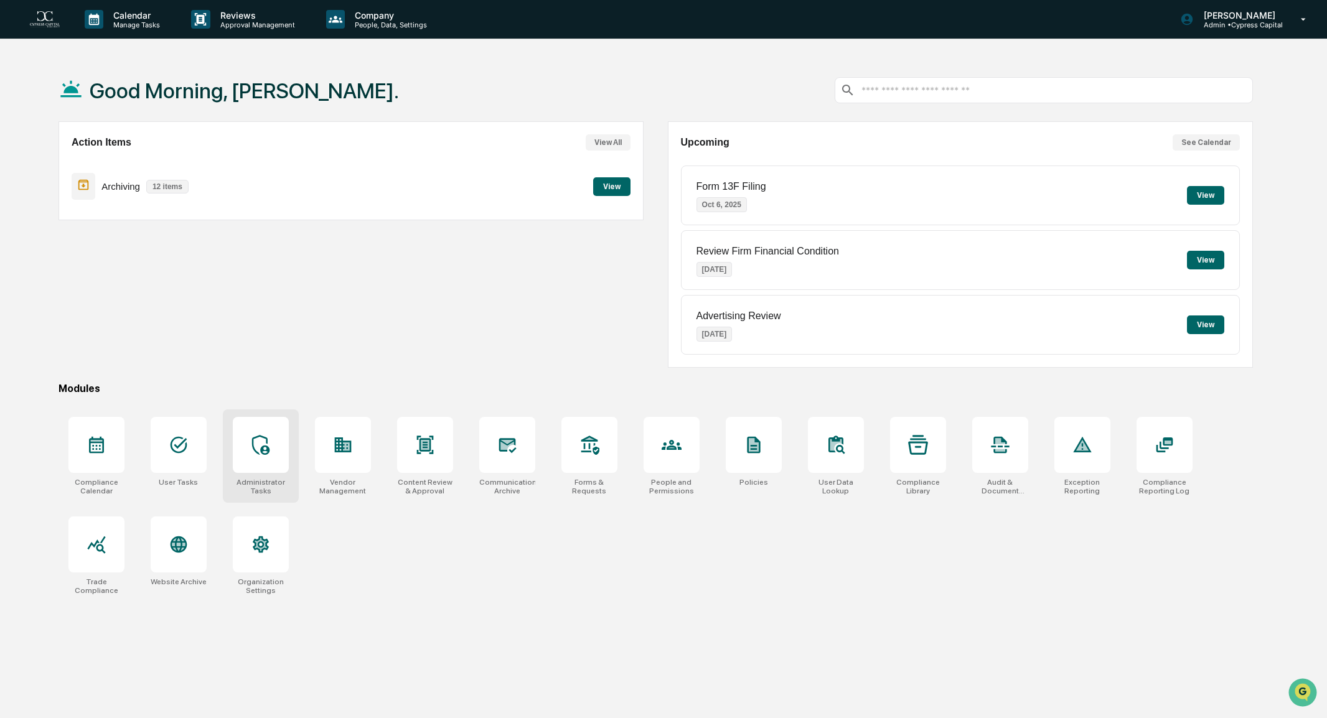
click at [253, 449] on icon at bounding box center [261, 445] width 20 height 20
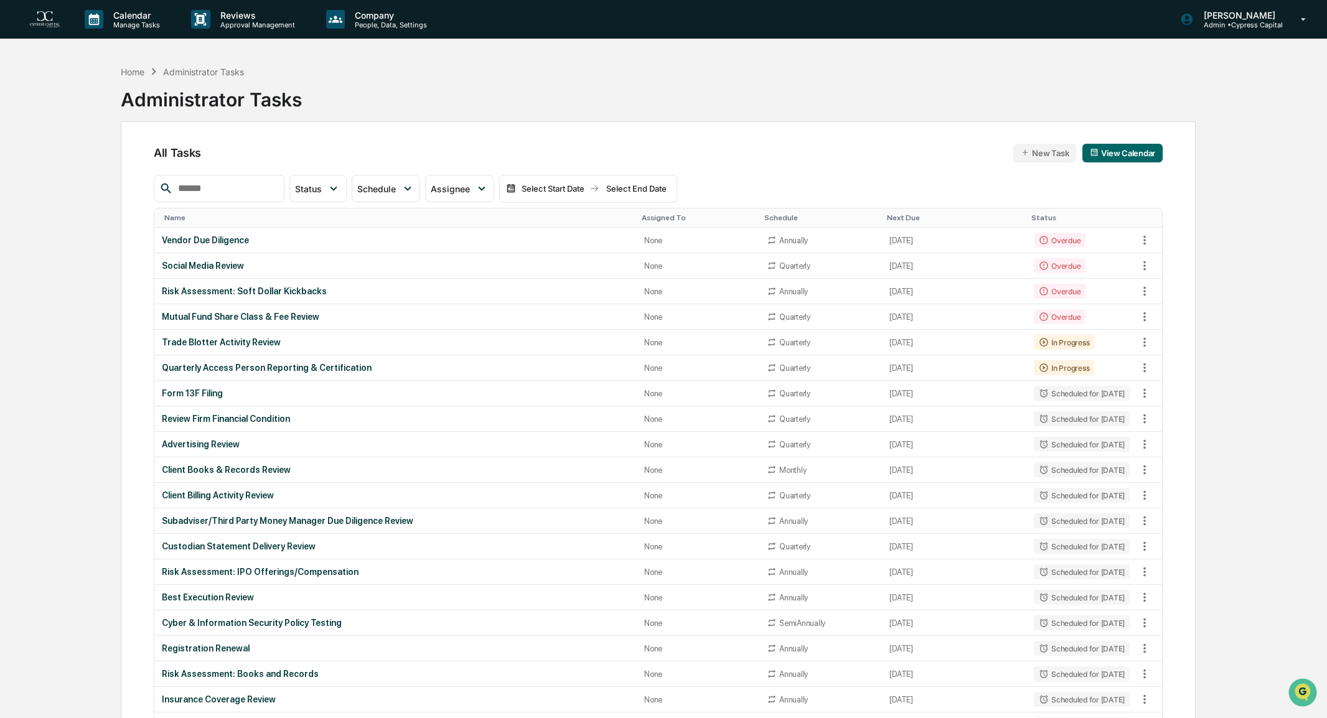
click at [626, 110] on div "Home Administrator Tasks Administrator Tasks" at bounding box center [658, 90] width 1075 height 62
